Goal: Task Accomplishment & Management: Use online tool/utility

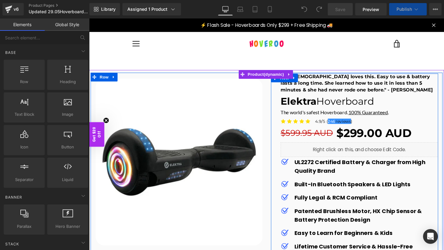
scroll to position [51, 0]
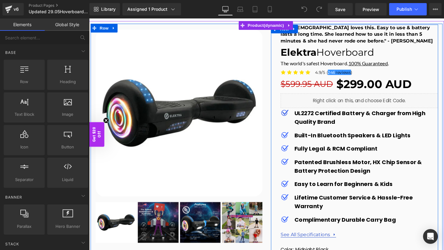
click at [294, 117] on div "Image UL2272 Certified Battery & Charger from High Quality Brand Text Block Ima…" at bounding box center [372, 176] width 165 height 127
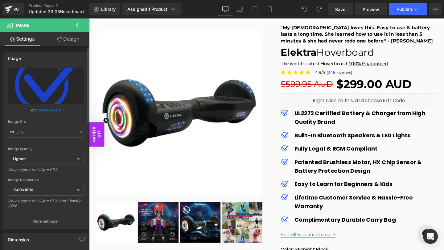
scroll to position [0, 0]
click at [49, 131] on input "text" at bounding box center [46, 132] width 76 height 11
type input "[URL][DOMAIN_NAME]"
